Goal: Information Seeking & Learning: Learn about a topic

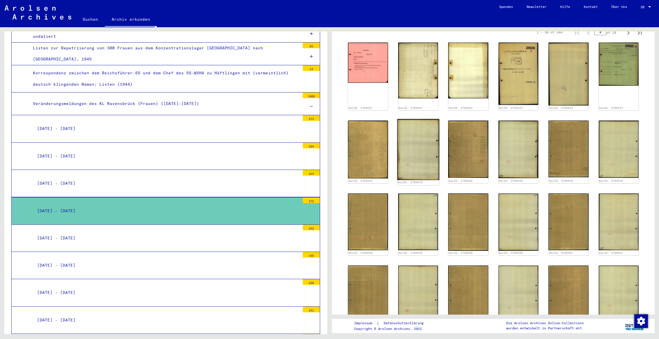
scroll to position [335, 0]
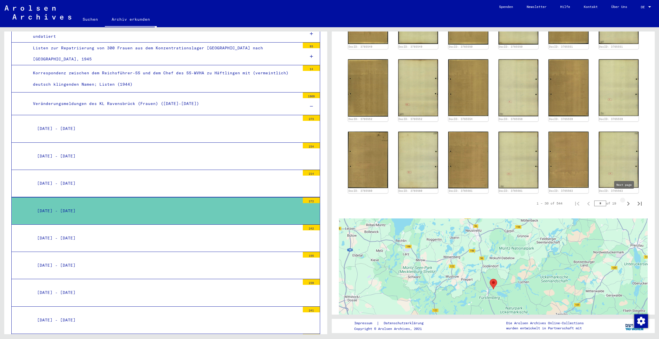
click at [626, 202] on icon "Next page" at bounding box center [628, 204] width 8 height 8
type input "*"
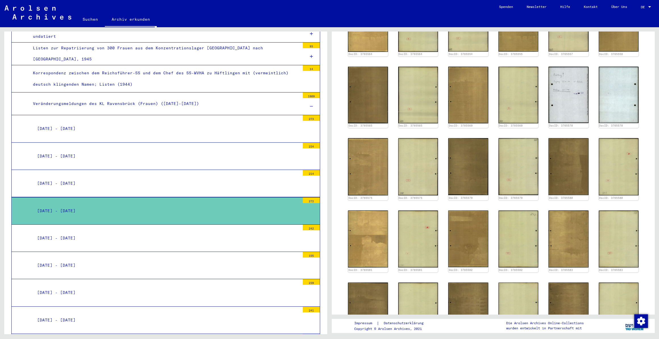
scroll to position [258, 0]
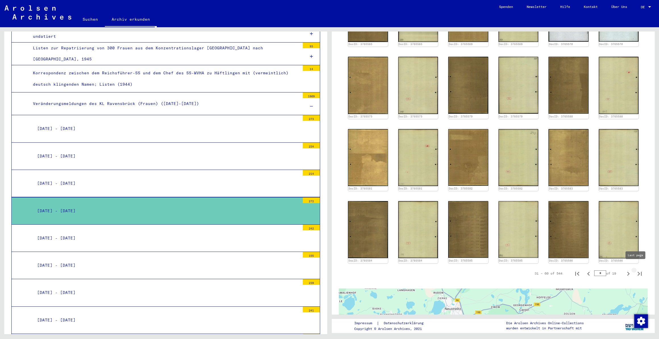
click at [635, 270] on icon "Last page" at bounding box center [639, 274] width 8 height 8
type input "**"
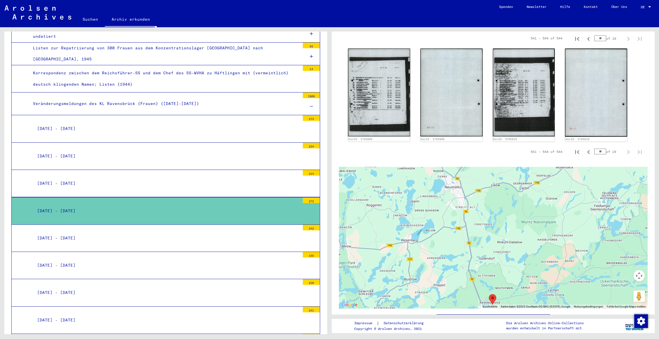
scroll to position [103, 0]
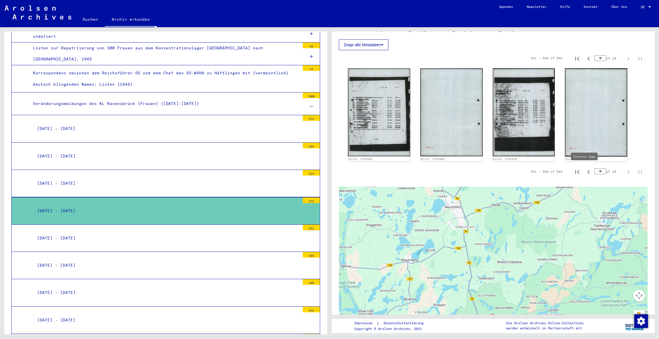
click at [584, 169] on icon "Previous page" at bounding box center [588, 172] width 8 height 8
type input "**"
click at [584, 169] on div "1 Inhaftierungsdokumente / 1.1 Lager und Ghettos / [DATE] Konzentrationslager […" at bounding box center [493, 146] width 309 height 420
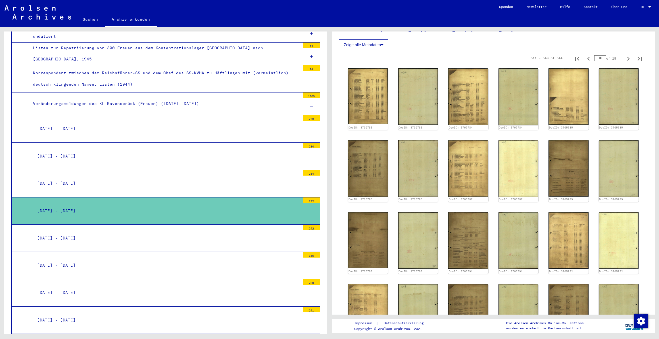
scroll to position [26, 0]
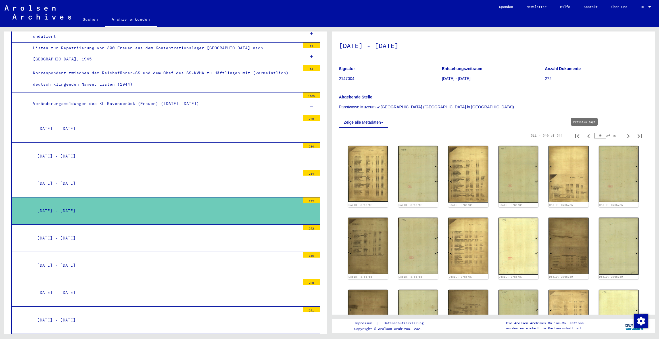
click at [584, 135] on icon "Previous page" at bounding box center [588, 136] width 8 height 8
type input "**"
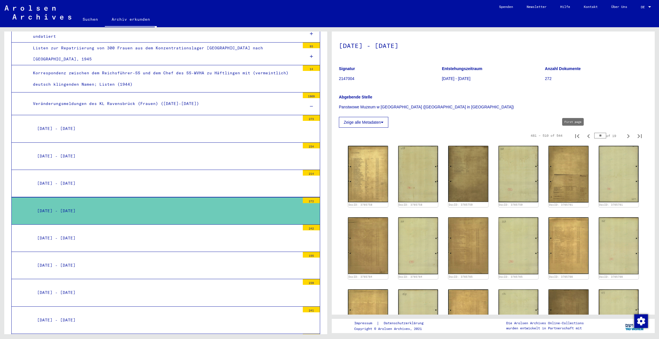
click at [573, 135] on icon "First page" at bounding box center [577, 136] width 8 height 8
type input "*"
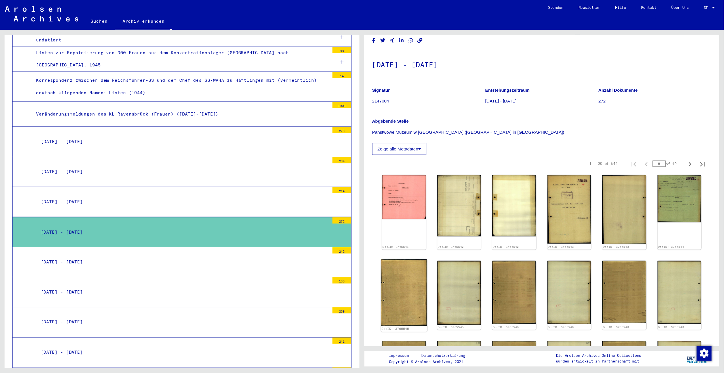
scroll to position [0, 0]
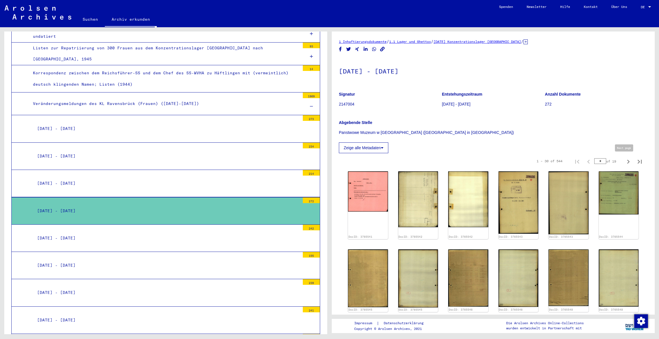
click at [626, 162] on icon "Next page" at bounding box center [628, 162] width 8 height 8
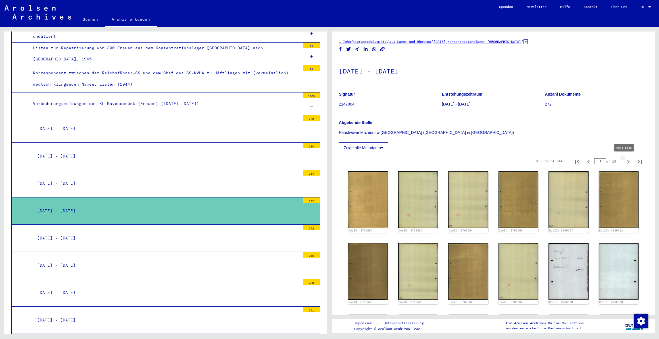
type input "*"
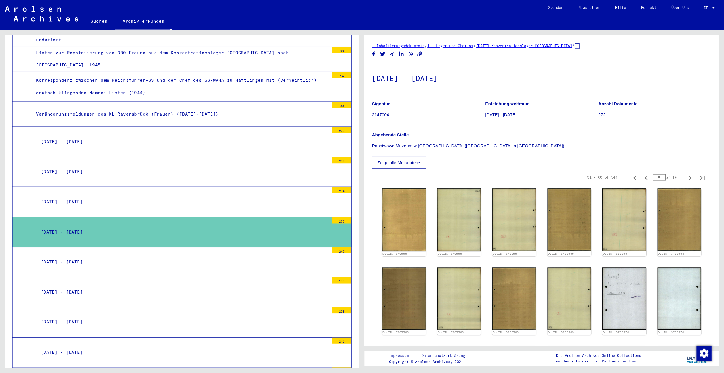
scroll to position [1625, 0]
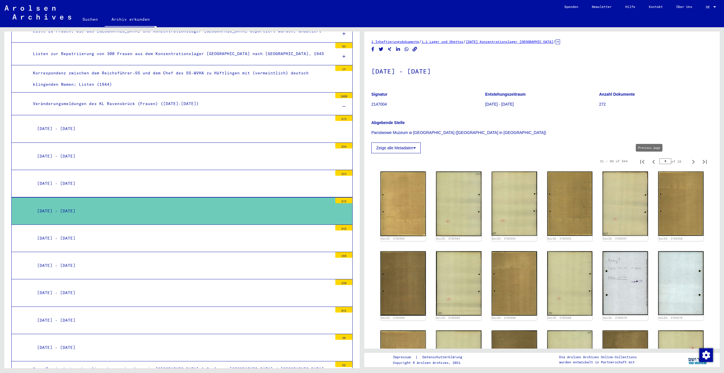
click at [653, 163] on icon "Previous page" at bounding box center [654, 162] width 3 height 4
type input "*"
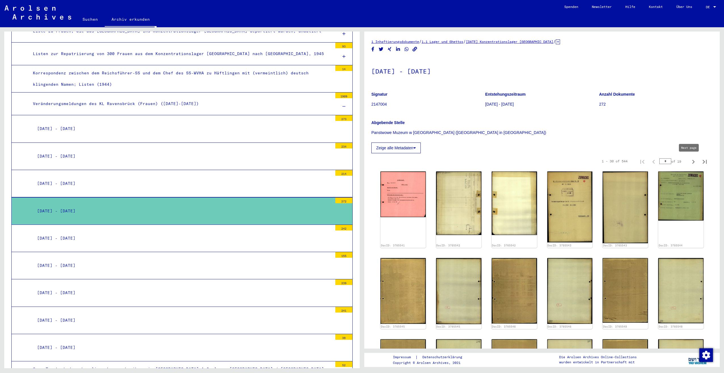
click at [658, 165] on icon "Next page" at bounding box center [694, 162] width 8 height 8
type input "*"
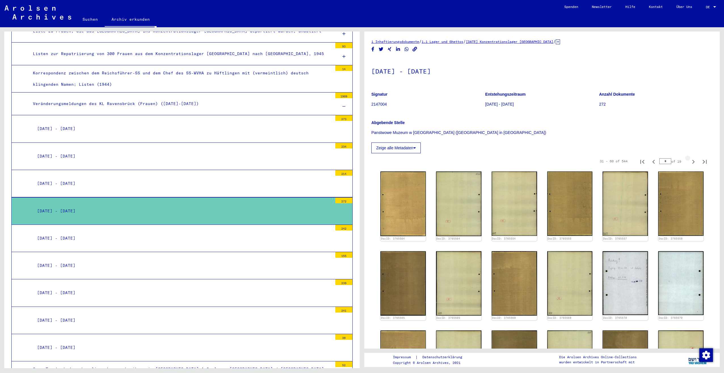
click at [658, 165] on icon "Next page" at bounding box center [694, 162] width 8 height 8
type input "*"
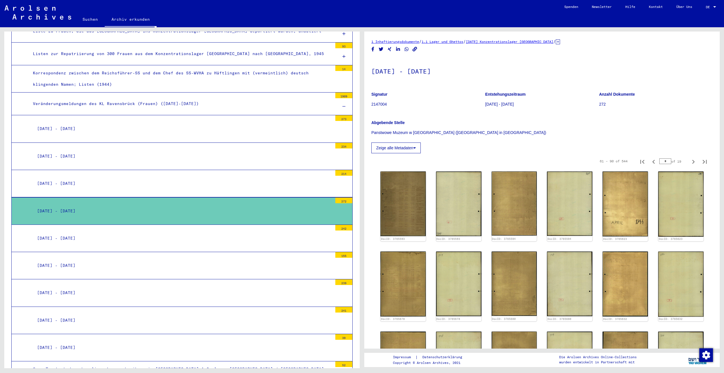
scroll to position [28, 0]
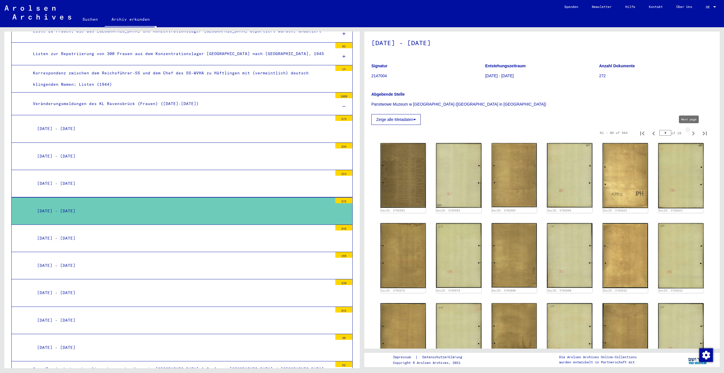
click at [658, 135] on icon "Next page" at bounding box center [694, 133] width 8 height 8
type input "*"
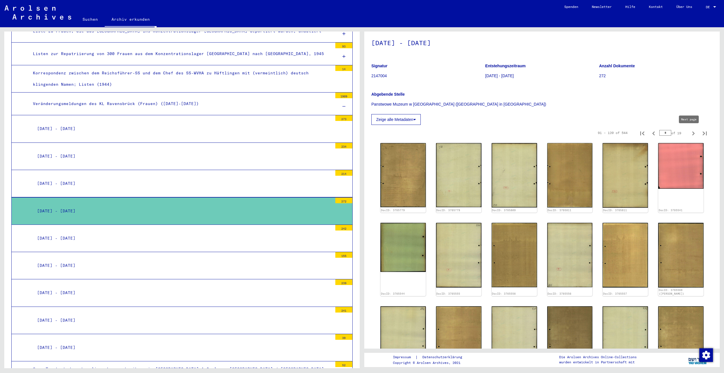
click at [658, 136] on icon "Next page" at bounding box center [694, 133] width 8 height 8
type input "*"
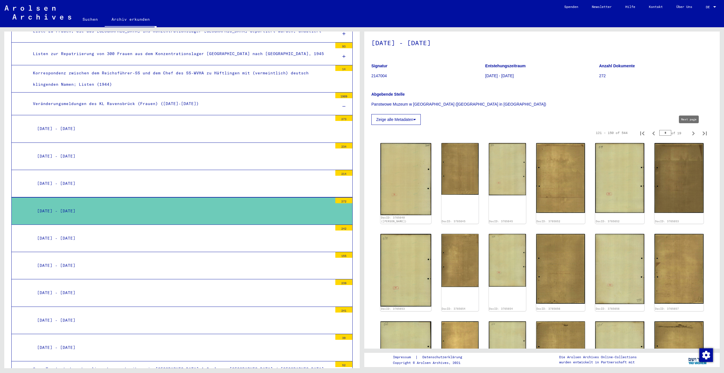
click at [658, 136] on icon "Next page" at bounding box center [694, 133] width 8 height 8
type input "*"
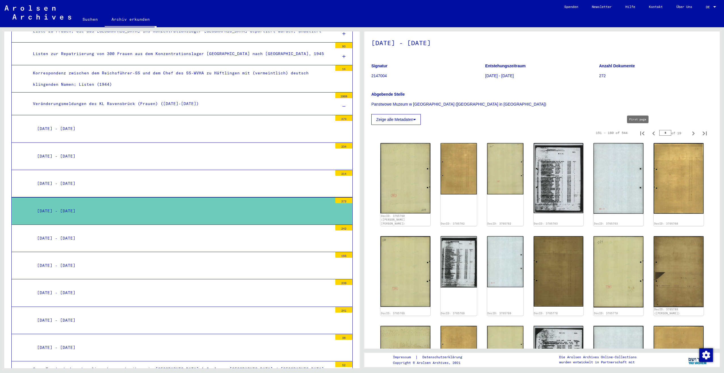
click at [639, 133] on icon "First page" at bounding box center [643, 133] width 8 height 8
type input "*"
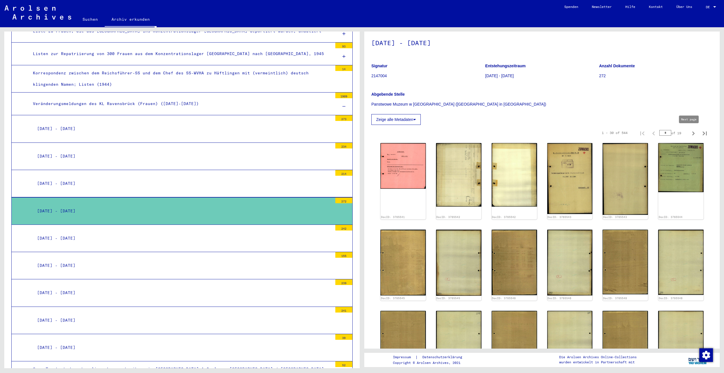
click at [658, 135] on icon "Next page" at bounding box center [694, 133] width 8 height 8
type input "*"
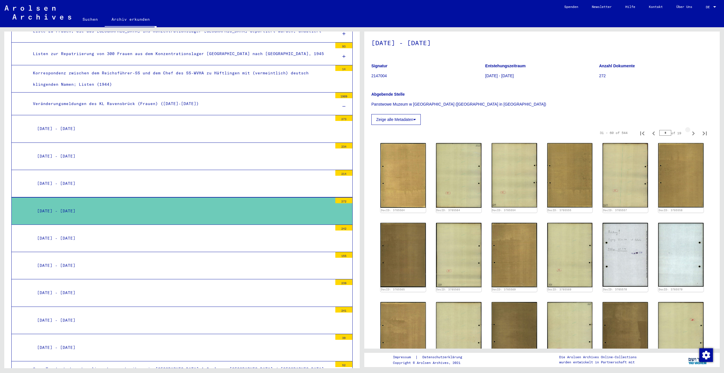
click at [658, 135] on icon "Next page" at bounding box center [694, 133] width 8 height 8
type input "*"
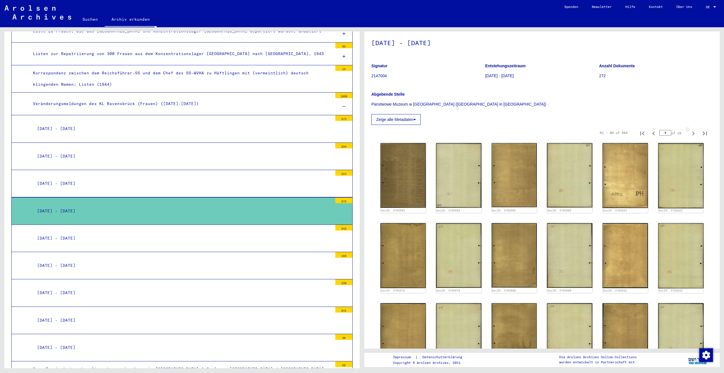
click at [658, 135] on icon "Next page" at bounding box center [694, 133] width 8 height 8
type input "*"
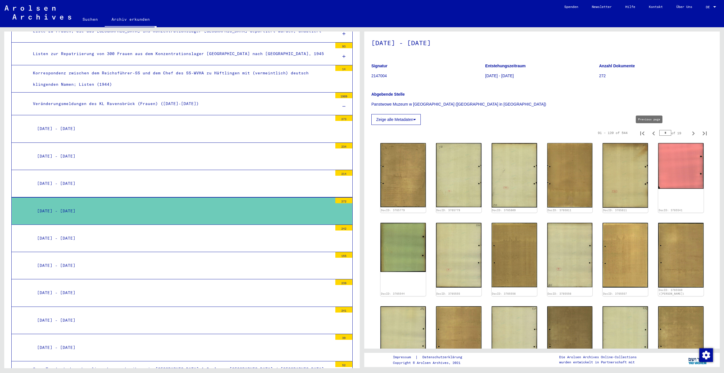
click at [653, 133] on icon "Previous page" at bounding box center [654, 133] width 3 height 4
type input "*"
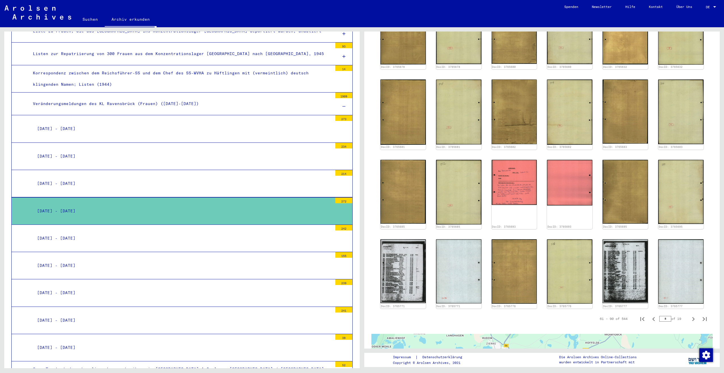
scroll to position [255, 0]
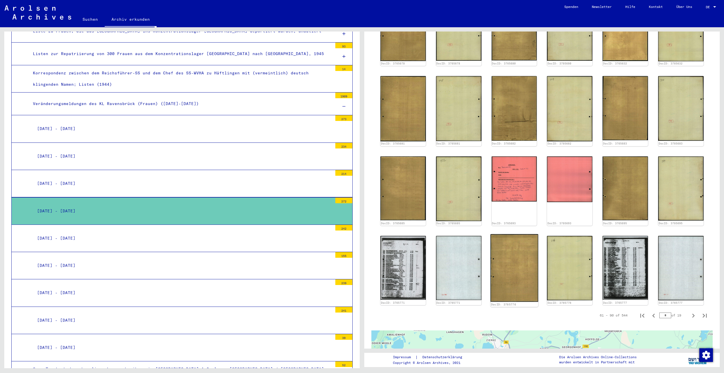
click at [507, 260] on img at bounding box center [515, 268] width 48 height 68
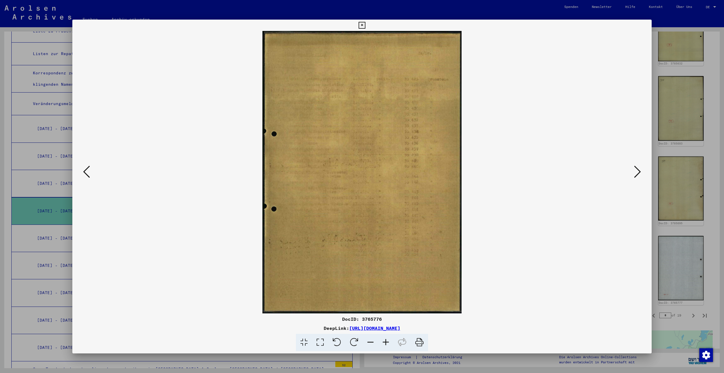
click at [530, 234] on img at bounding box center [362, 172] width 541 height 282
click at [658, 242] on div at bounding box center [362, 186] width 724 height 373
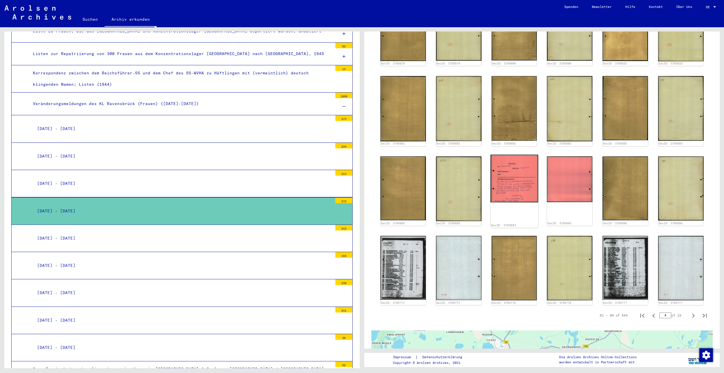
click at [513, 176] on img at bounding box center [515, 178] width 48 height 48
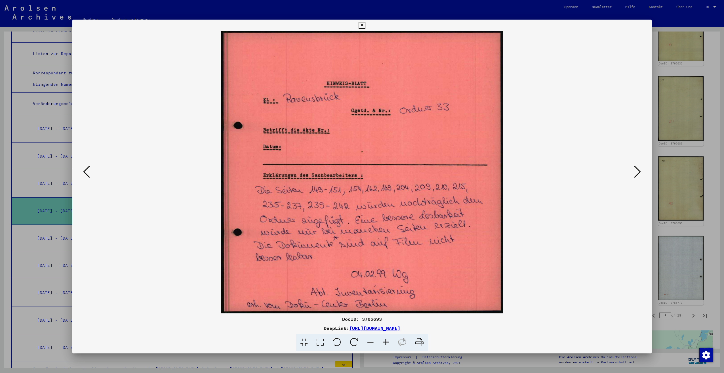
click at [632, 172] on img at bounding box center [362, 172] width 541 height 282
click at [636, 173] on icon at bounding box center [637, 172] width 7 height 14
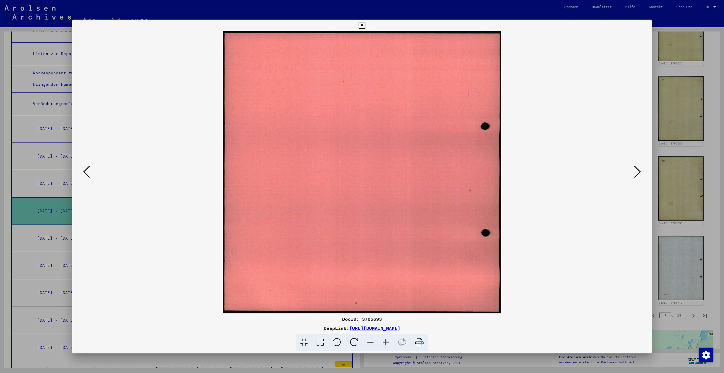
click at [636, 173] on icon at bounding box center [637, 172] width 7 height 14
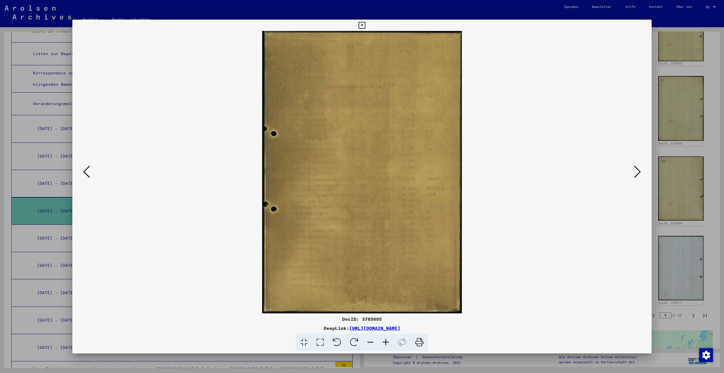
click at [636, 173] on icon at bounding box center [637, 172] width 7 height 14
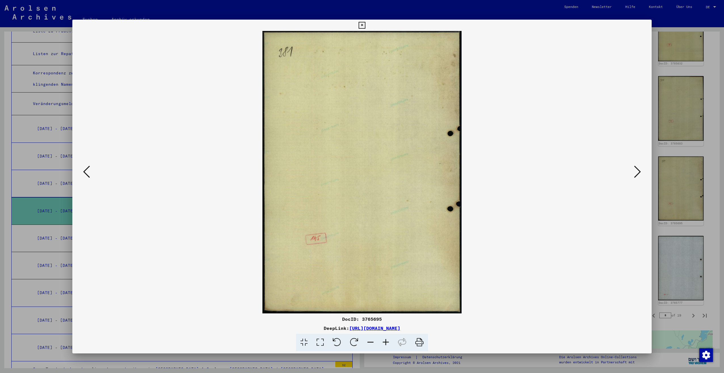
click at [636, 173] on icon at bounding box center [637, 172] width 7 height 14
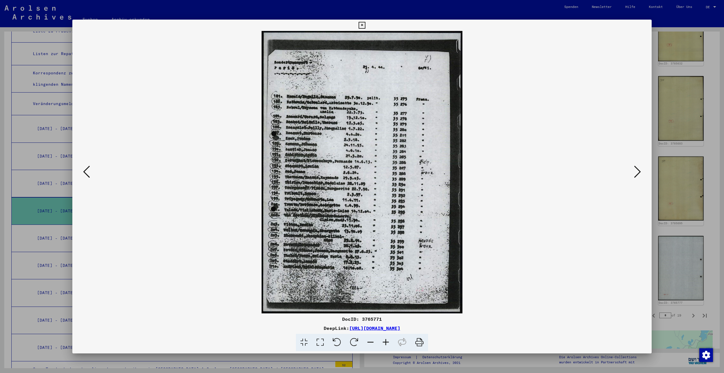
click at [636, 173] on icon at bounding box center [637, 172] width 7 height 14
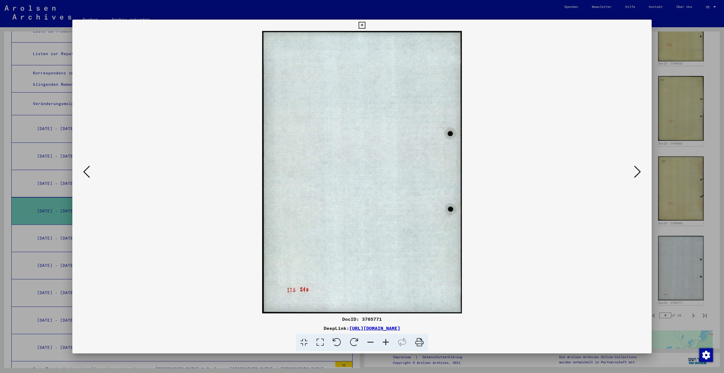
click at [636, 173] on icon at bounding box center [637, 172] width 7 height 14
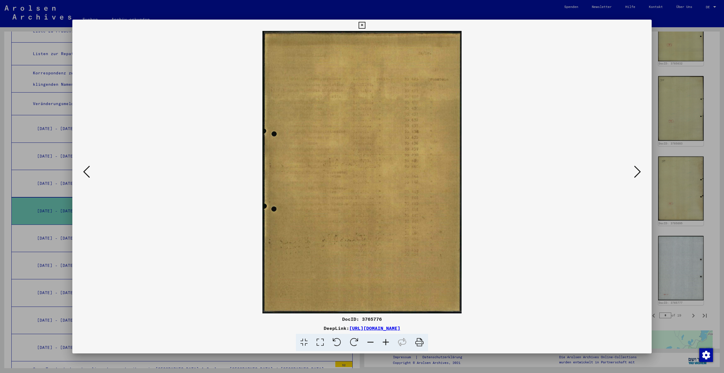
click at [636, 173] on icon at bounding box center [637, 172] width 7 height 14
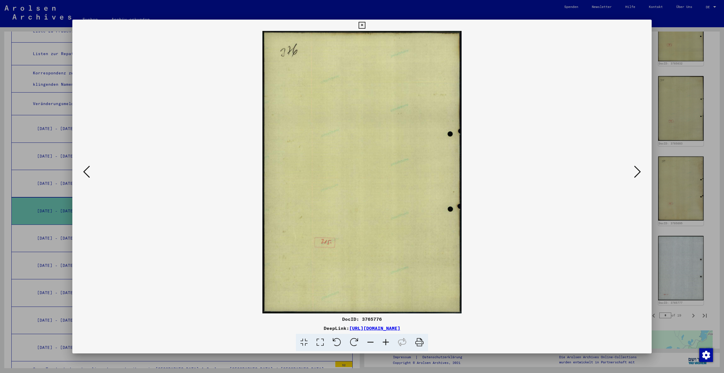
click at [636, 173] on icon at bounding box center [637, 172] width 7 height 14
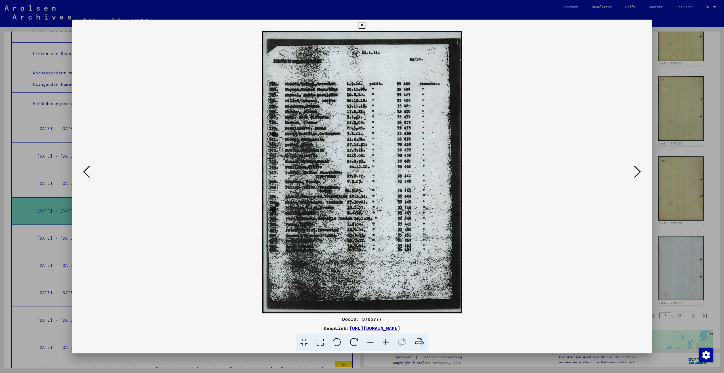
click at [636, 173] on icon at bounding box center [637, 172] width 7 height 14
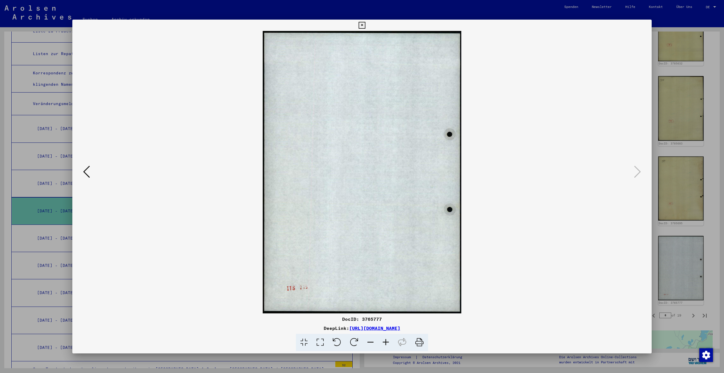
click at [658, 200] on div at bounding box center [362, 186] width 724 height 373
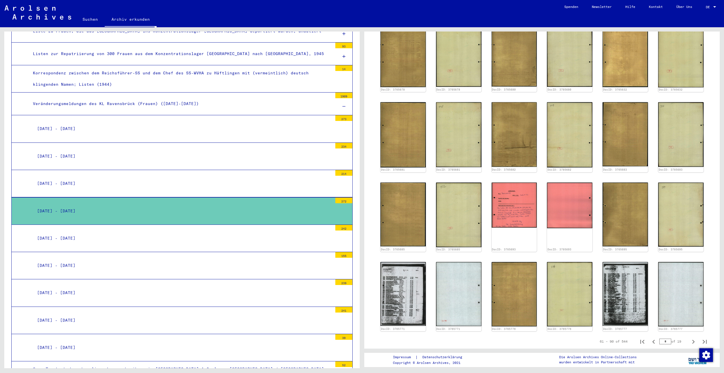
scroll to position [284, 0]
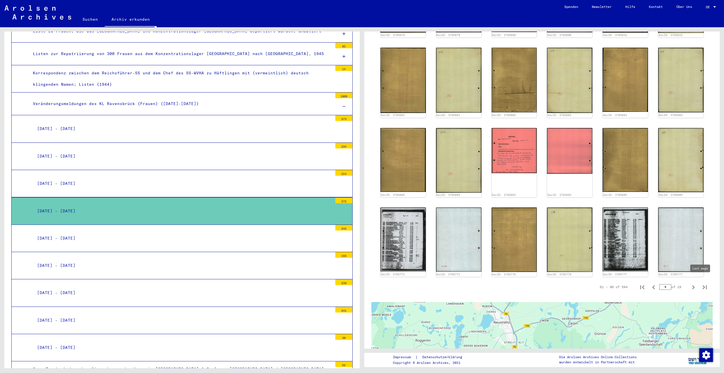
click at [658, 283] on button "Last page" at bounding box center [704, 286] width 11 height 11
type input "**"
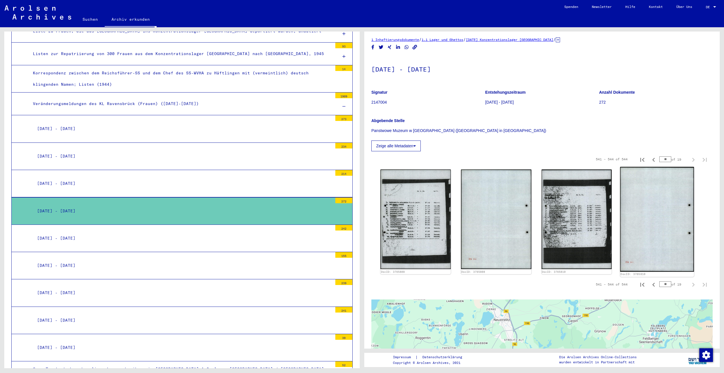
scroll to position [0, 0]
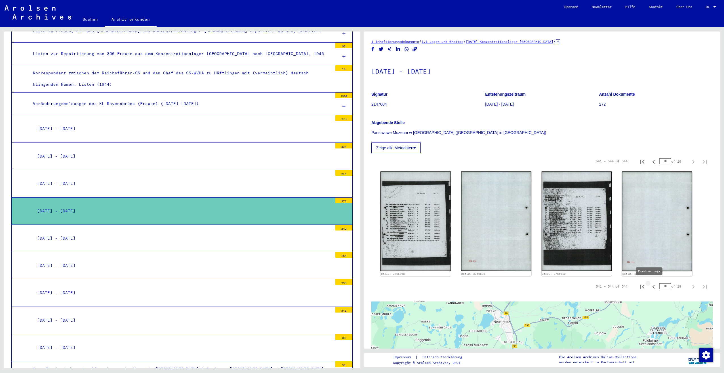
click at [653, 285] on icon "Previous page" at bounding box center [654, 287] width 3 height 4
type input "**"
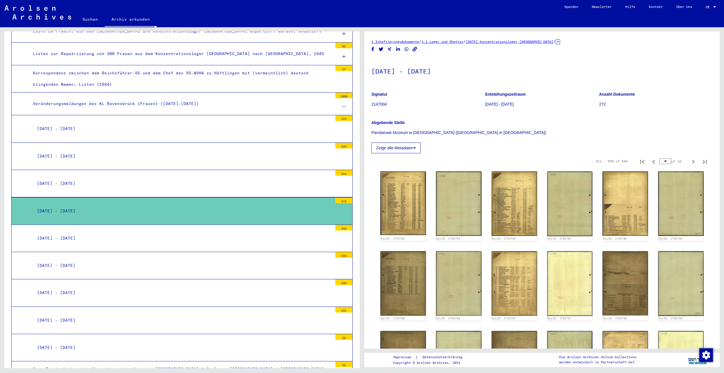
click at [414, 148] on button "Zeige alle Metadaten" at bounding box center [396, 148] width 49 height 11
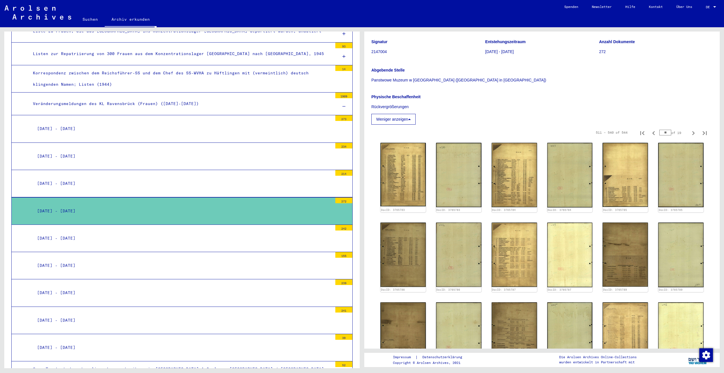
scroll to position [57, 0]
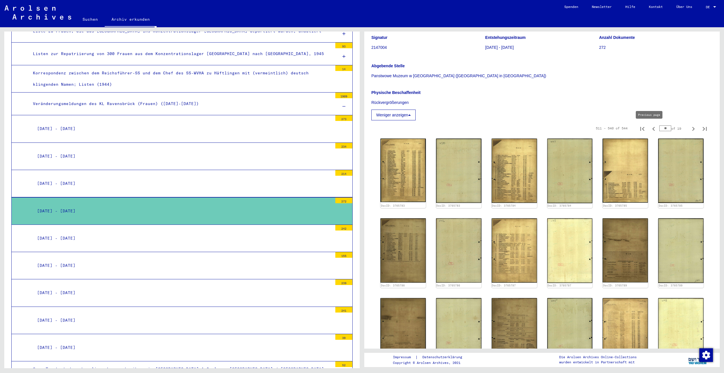
click at [650, 128] on icon "Previous page" at bounding box center [654, 129] width 8 height 8
type input "**"
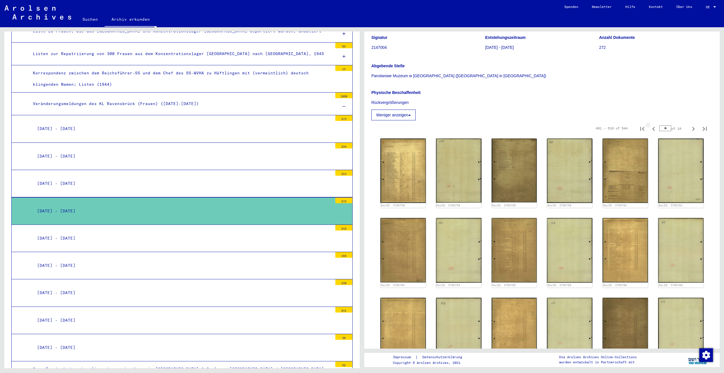
click at [650, 128] on icon "Previous page" at bounding box center [654, 129] width 8 height 8
type input "**"
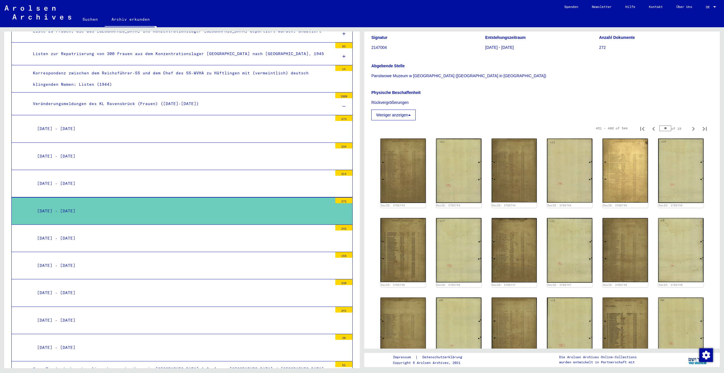
click at [650, 128] on icon "Previous page" at bounding box center [654, 129] width 8 height 8
type input "**"
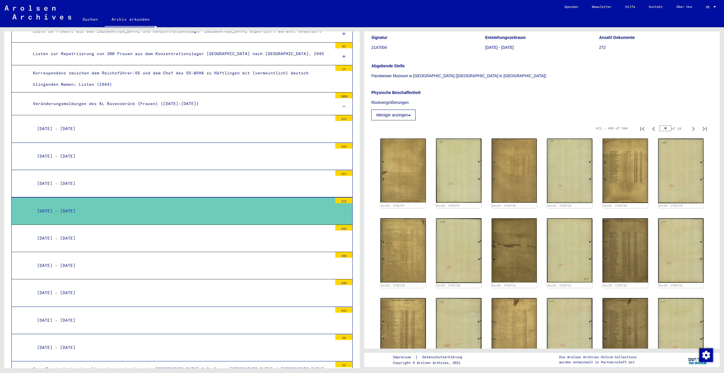
click at [650, 128] on icon "Previous page" at bounding box center [654, 129] width 8 height 8
type input "**"
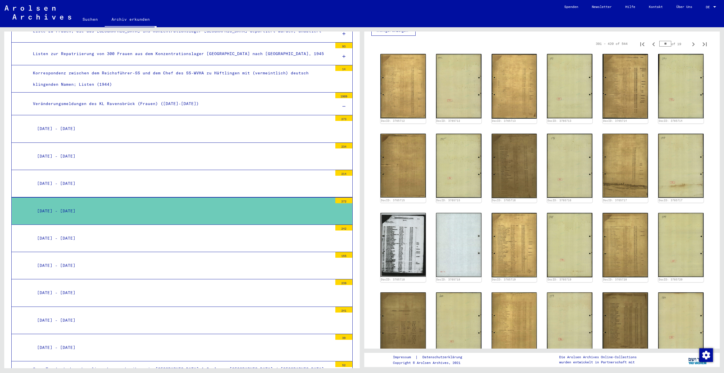
scroll to position [142, 0]
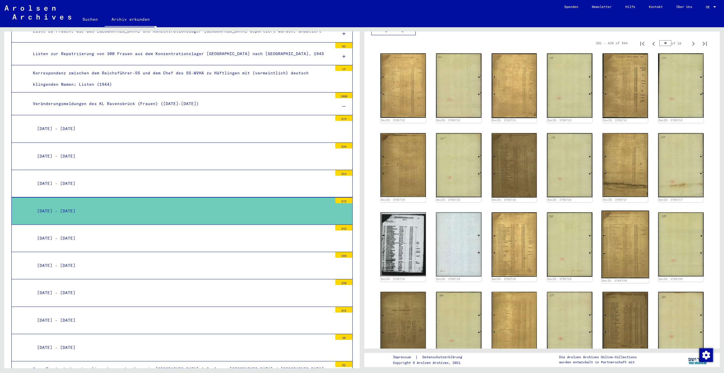
click at [629, 237] on img at bounding box center [626, 245] width 48 height 68
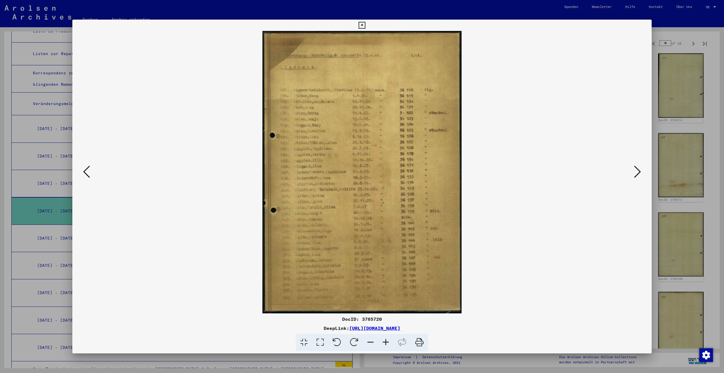
click at [658, 172] on div at bounding box center [362, 186] width 724 height 373
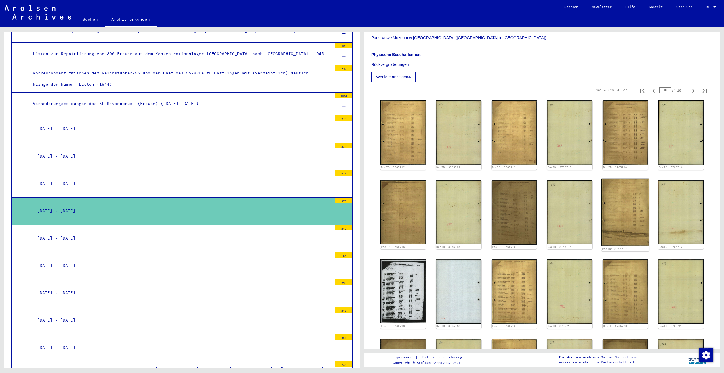
scroll to position [85, 0]
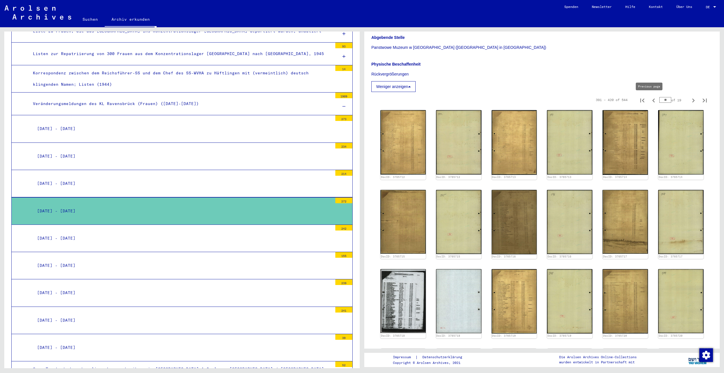
click at [650, 102] on icon "Previous page" at bounding box center [654, 101] width 8 height 8
type input "**"
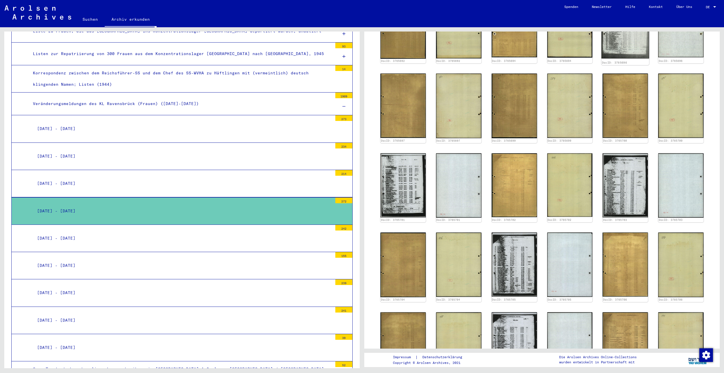
scroll to position [199, 0]
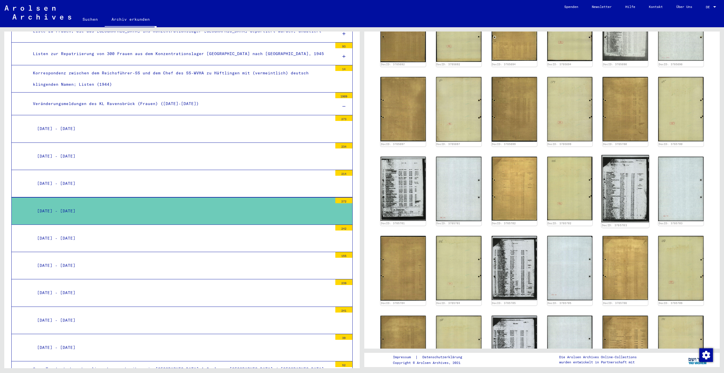
click at [619, 170] on img at bounding box center [626, 188] width 48 height 67
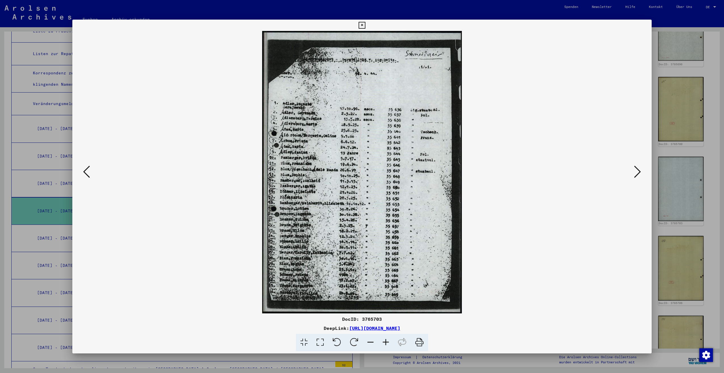
click at [658, 126] on div at bounding box center [362, 186] width 724 height 373
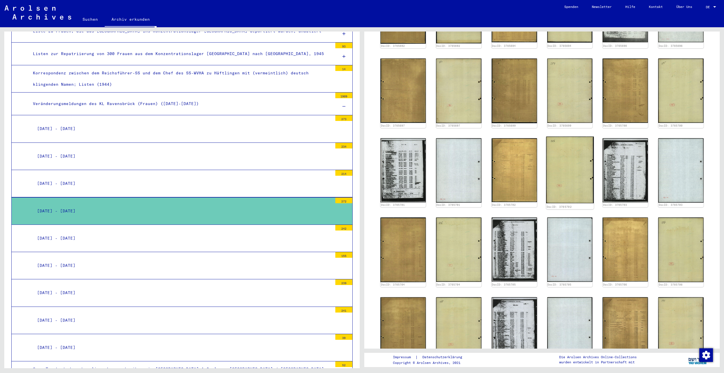
scroll to position [227, 0]
